Goal: Task Accomplishment & Management: Manage account settings

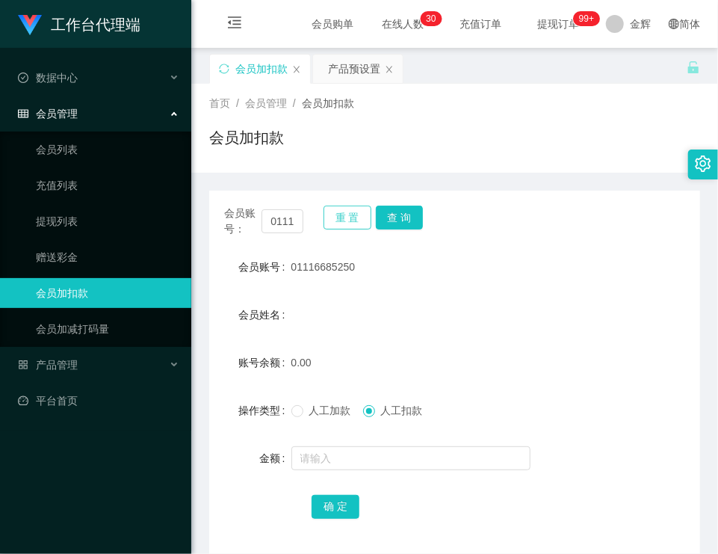
click at [339, 224] on button "重 置" at bounding box center [348, 218] width 48 height 24
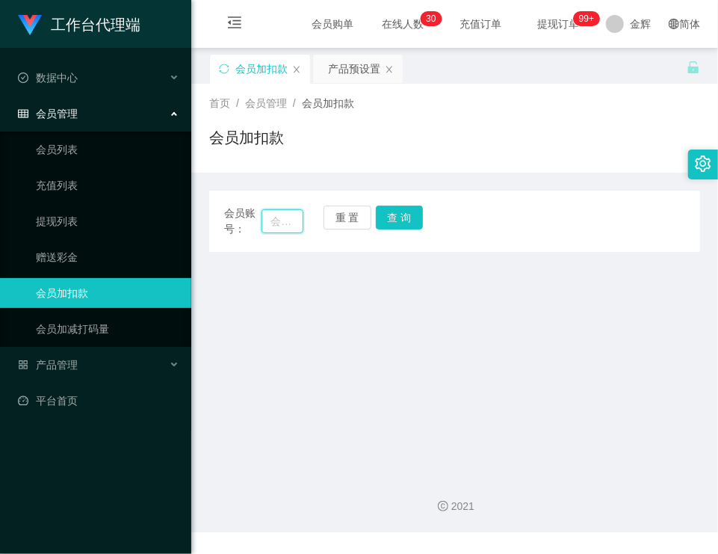
click at [270, 217] on input "text" at bounding box center [283, 221] width 42 height 24
type input "87645133"
click at [381, 214] on button "查 询" at bounding box center [400, 218] width 48 height 24
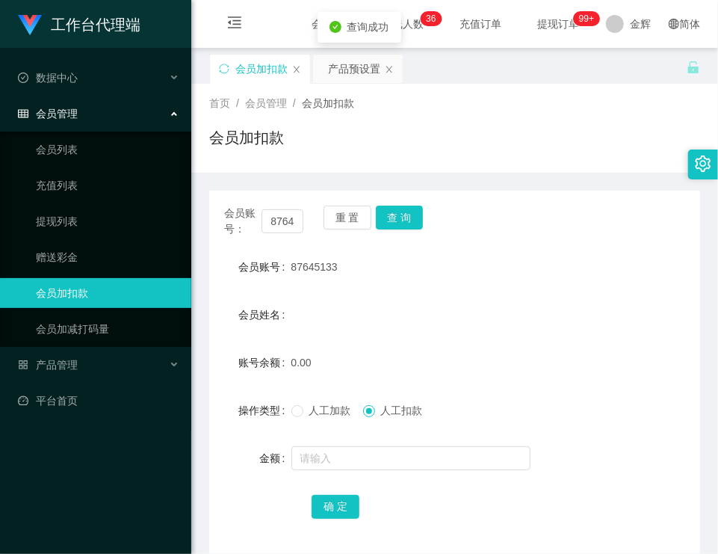
click at [306, 413] on span "人工加款" at bounding box center [330, 410] width 54 height 12
click at [333, 464] on input "text" at bounding box center [410, 458] width 239 height 24
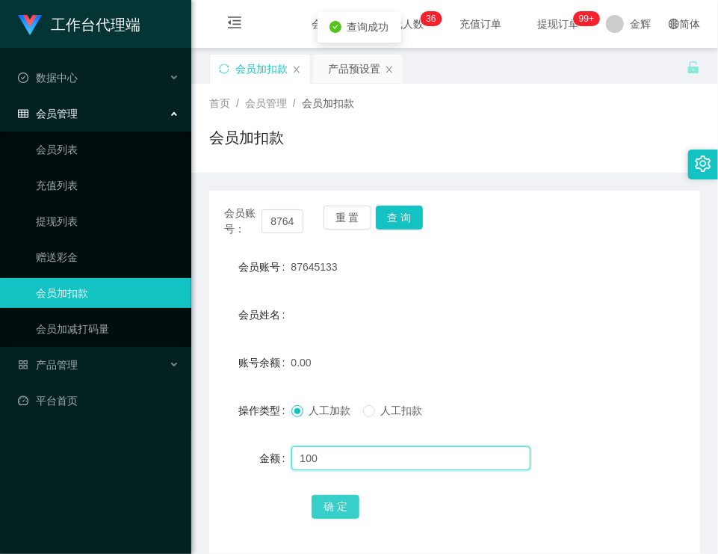
type input "100"
drag, startPoint x: 339, startPoint y: 499, endPoint x: 327, endPoint y: 500, distance: 12.0
click at [339, 499] on button "确 定" at bounding box center [336, 507] width 48 height 24
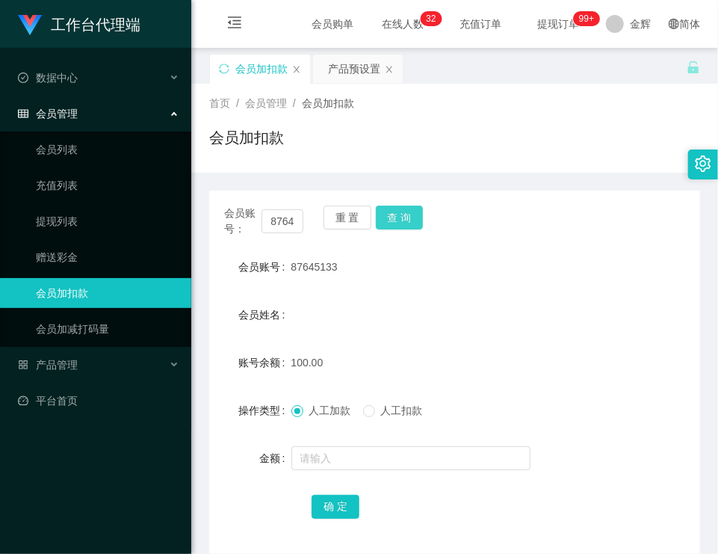
click at [392, 228] on button "查 询" at bounding box center [400, 218] width 48 height 24
drag, startPoint x: 290, startPoint y: 264, endPoint x: 365, endPoint y: 256, distance: 75.2
click at [365, 256] on div "87645133" at bounding box center [434, 267] width 286 height 30
copy span "87645133"
click at [476, 150] on div "会员加扣款" at bounding box center [454, 143] width 491 height 34
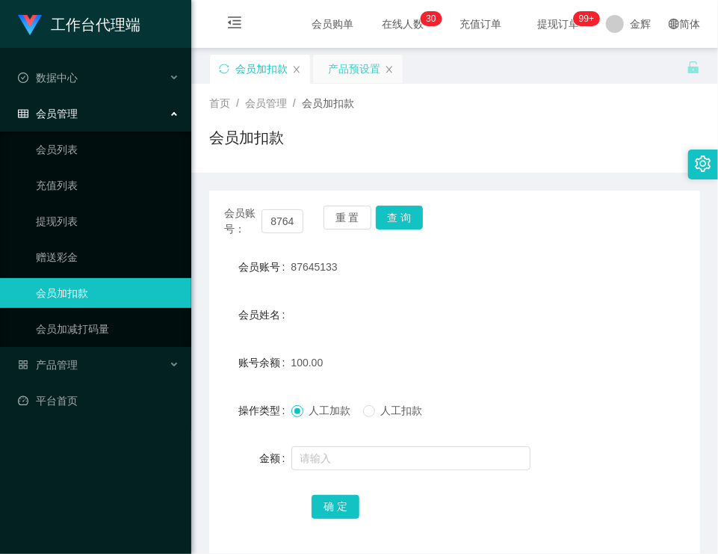
click at [339, 64] on div "产品预设置" at bounding box center [354, 69] width 52 height 28
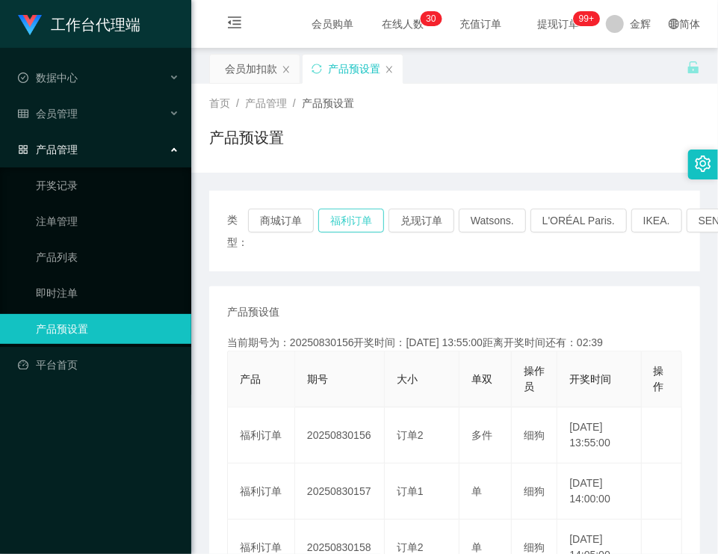
click at [362, 226] on button "福利订单" at bounding box center [351, 220] width 66 height 24
click at [445, 91] on div "首页 / 产品管理 / 产品预设置 / 产品预设置" at bounding box center [454, 128] width 527 height 89
click at [252, 60] on div "会员加扣款" at bounding box center [251, 69] width 52 height 28
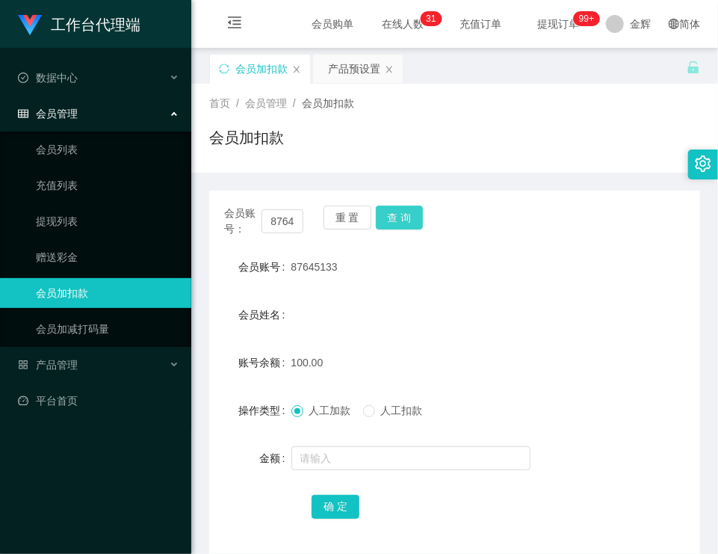
click at [395, 210] on button "查 询" at bounding box center [400, 218] width 48 height 24
click at [395, 210] on div "重 置 查 询" at bounding box center [363, 221] width 79 height 31
click at [395, 210] on button "查 询" at bounding box center [400, 218] width 48 height 24
click at [404, 228] on button "查 询" at bounding box center [400, 218] width 48 height 24
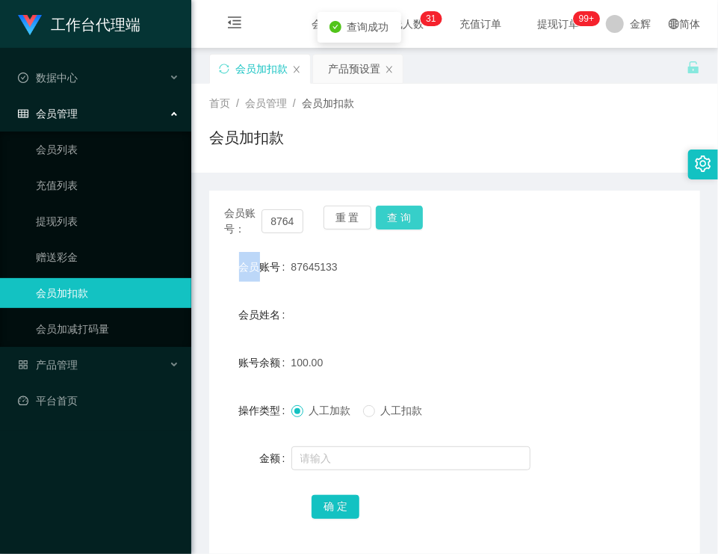
click at [404, 228] on button "查 询" at bounding box center [400, 218] width 48 height 24
click at [404, 228] on button "查 询" at bounding box center [408, 218] width 64 height 24
click at [395, 222] on button "查 询" at bounding box center [400, 218] width 48 height 24
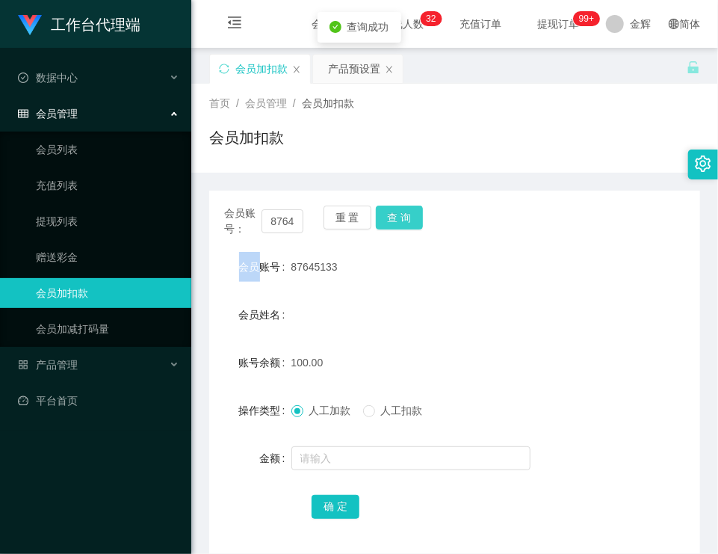
click at [395, 222] on button "查 询" at bounding box center [400, 218] width 48 height 24
click at [417, 224] on button "查 询" at bounding box center [400, 218] width 48 height 24
drag, startPoint x: 407, startPoint y: 194, endPoint x: 404, endPoint y: 207, distance: 13.1
click at [405, 200] on div "会员账号： 87645133 重 置 查 询 会员账号 87645133 会员姓名 账号余额 100.00 操作类型 人工加款 人工扣款 金额 确 定" at bounding box center [454, 372] width 491 height 363
click at [404, 207] on button "查 询" at bounding box center [400, 218] width 48 height 24
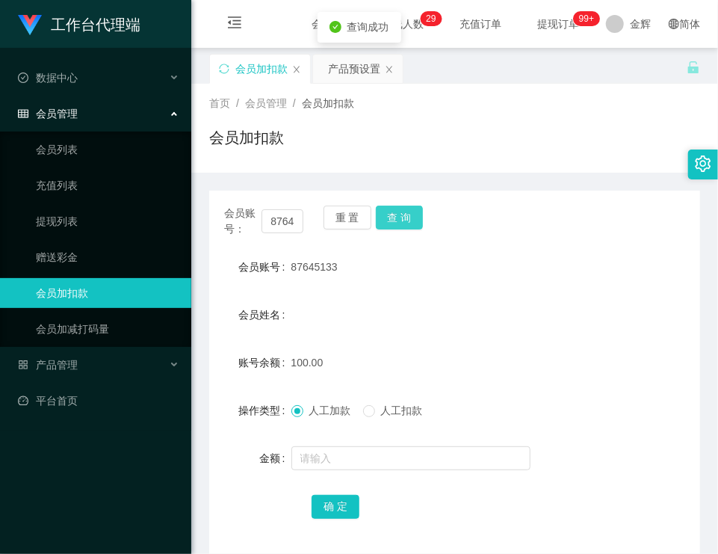
click at [404, 207] on button "查 询" at bounding box center [400, 218] width 48 height 24
click at [417, 225] on button "查 询" at bounding box center [400, 218] width 48 height 24
click at [404, 222] on button "查 询" at bounding box center [400, 218] width 48 height 24
click at [402, 216] on button "查 询" at bounding box center [400, 218] width 48 height 24
click at [384, 224] on button "查 询" at bounding box center [400, 218] width 48 height 24
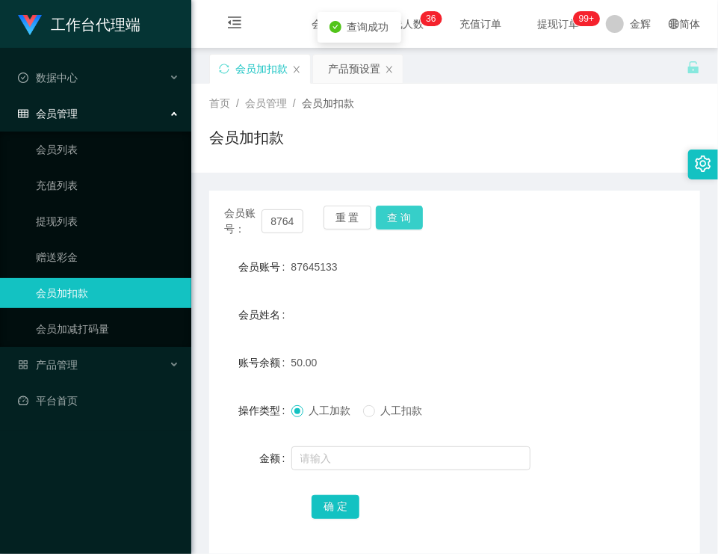
click at [384, 224] on button "查 询" at bounding box center [400, 218] width 48 height 24
click at [392, 208] on button "查 询" at bounding box center [400, 218] width 48 height 24
click at [333, 76] on div "产品预设置" at bounding box center [354, 69] width 52 height 28
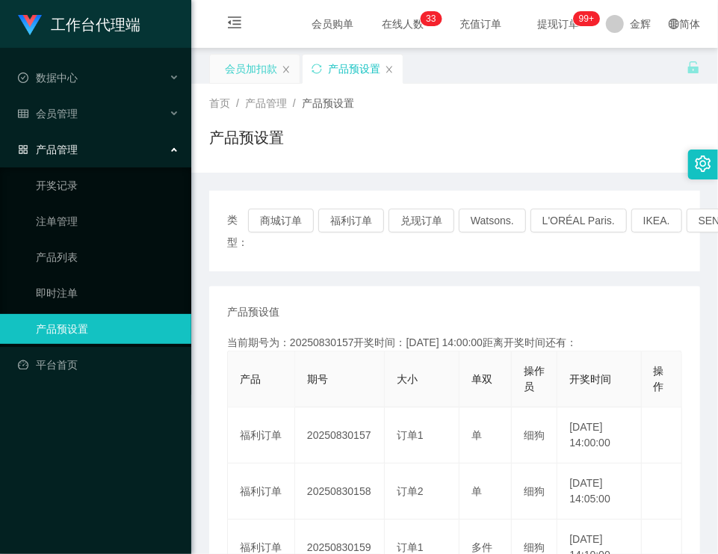
click at [249, 69] on div "会员加扣款" at bounding box center [251, 69] width 52 height 28
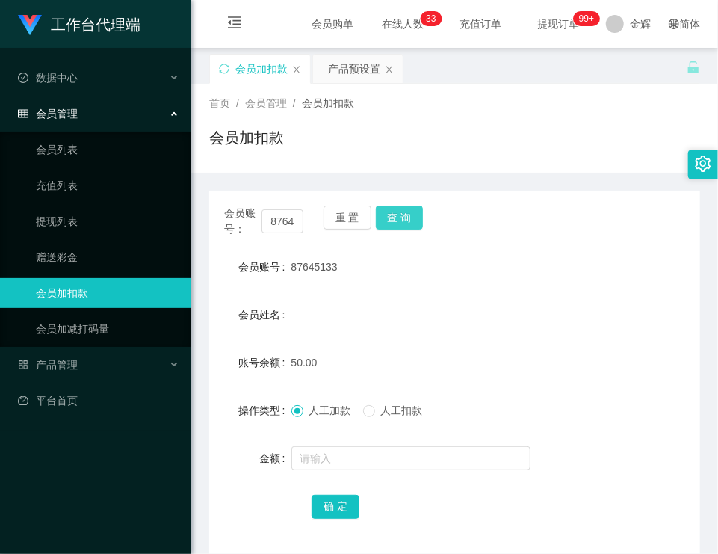
click at [392, 217] on button "查 询" at bounding box center [400, 218] width 48 height 24
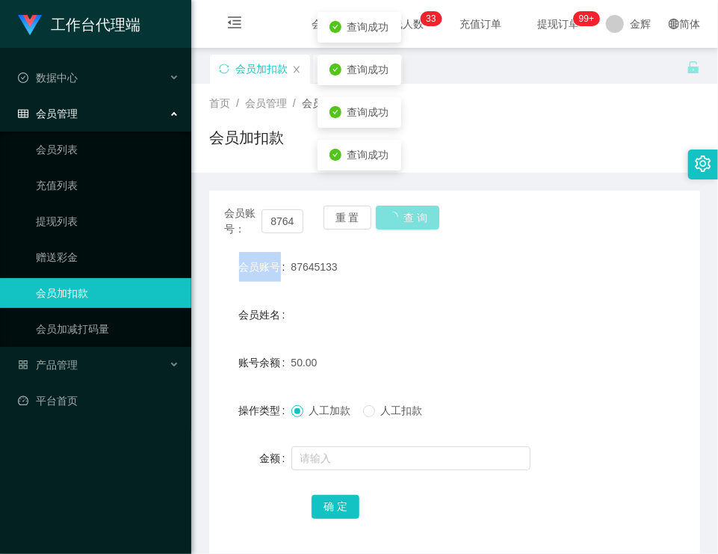
click at [392, 217] on div "重 置 查 询" at bounding box center [363, 221] width 79 height 31
click at [392, 217] on button "查 询" at bounding box center [400, 218] width 48 height 24
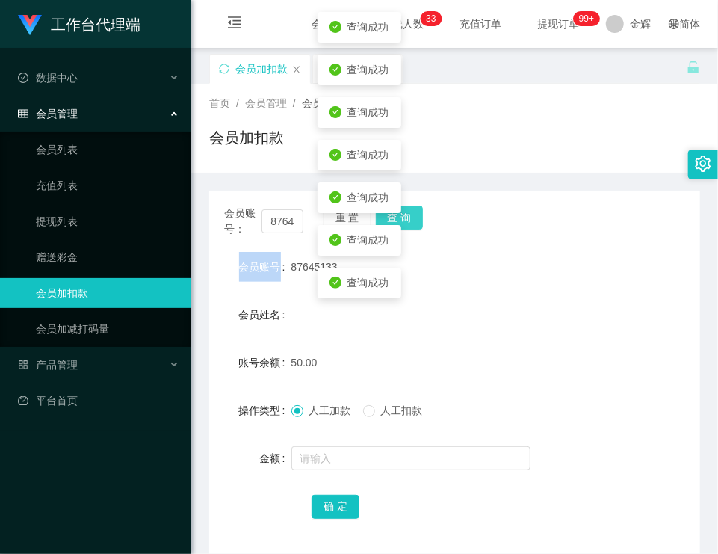
click at [398, 217] on button "查 询" at bounding box center [400, 218] width 48 height 24
click at [502, 345] on form "会员账号 87645133 会员姓名 账号余额 50.00 操作类型 人工加款 人工扣款 金额 确 定" at bounding box center [454, 386] width 491 height 269
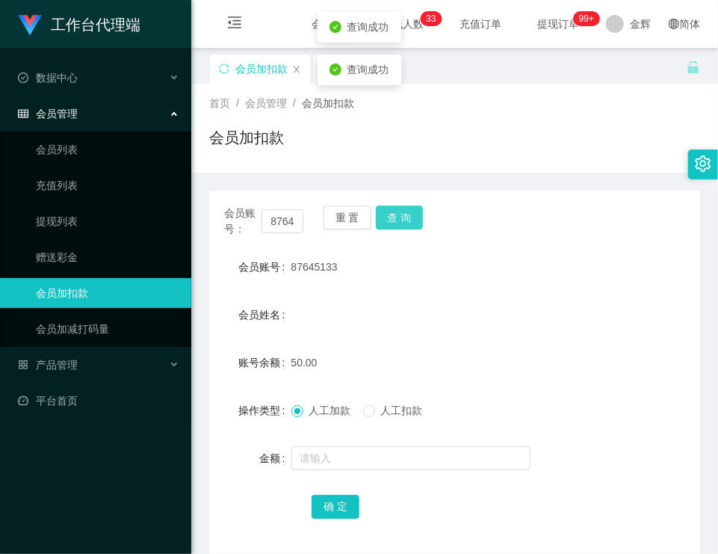
click at [401, 220] on button "查 询" at bounding box center [400, 218] width 48 height 24
click at [380, 408] on span "人工扣款" at bounding box center [402, 410] width 54 height 12
click at [410, 223] on button "查 询" at bounding box center [400, 218] width 48 height 24
click at [410, 218] on button "查 询" at bounding box center [400, 218] width 48 height 24
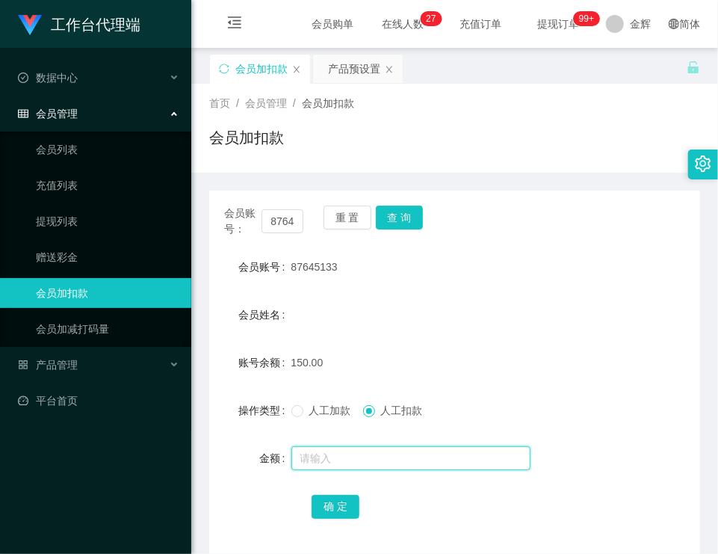
click at [345, 464] on input "text" at bounding box center [410, 458] width 239 height 24
type input "150"
click at [324, 507] on button "确 定" at bounding box center [336, 507] width 48 height 24
click at [404, 208] on button "查 询" at bounding box center [400, 218] width 48 height 24
